Goal: Browse casually: Explore the website without a specific task or goal

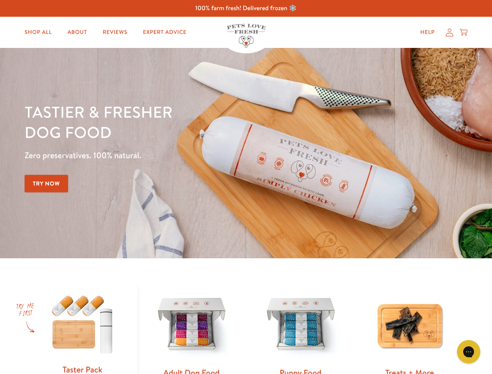
click at [246, 187] on div "Tastier & fresher dog food Zero preservatives. 100% natural. Try Now" at bounding box center [173, 153] width 296 height 103
click at [469, 352] on icon "Gorgias live chat" at bounding box center [468, 351] width 7 height 7
